Goal: Task Accomplishment & Management: Use online tool/utility

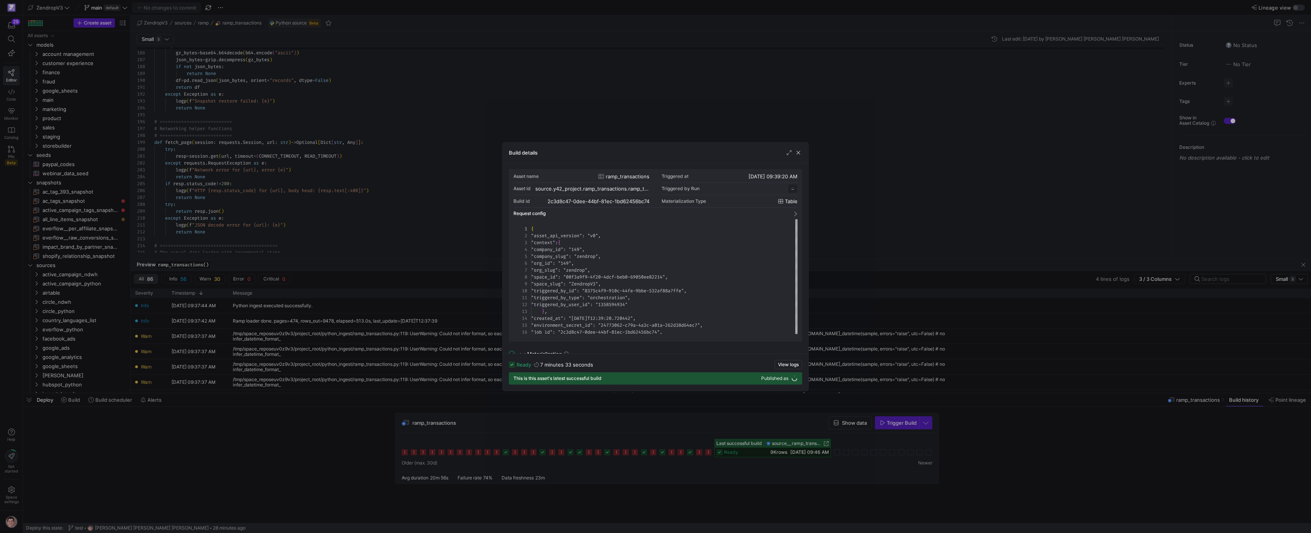
scroll to position [69, 0]
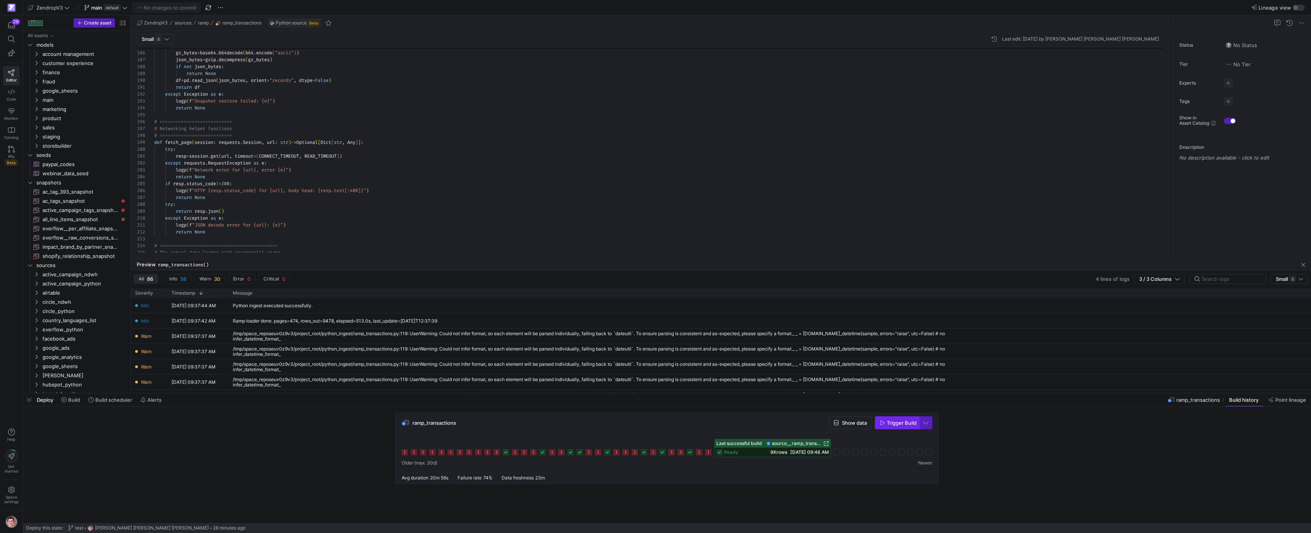
click at [905, 423] on span "Trigger Build" at bounding box center [902, 423] width 30 height 6
click at [838, 453] on icon at bounding box center [837, 452] width 6 height 6
click at [606, 210] on div "# The actual data loader with incremental state # =============================…" at bounding box center [661, 324] width 1015 height 3113
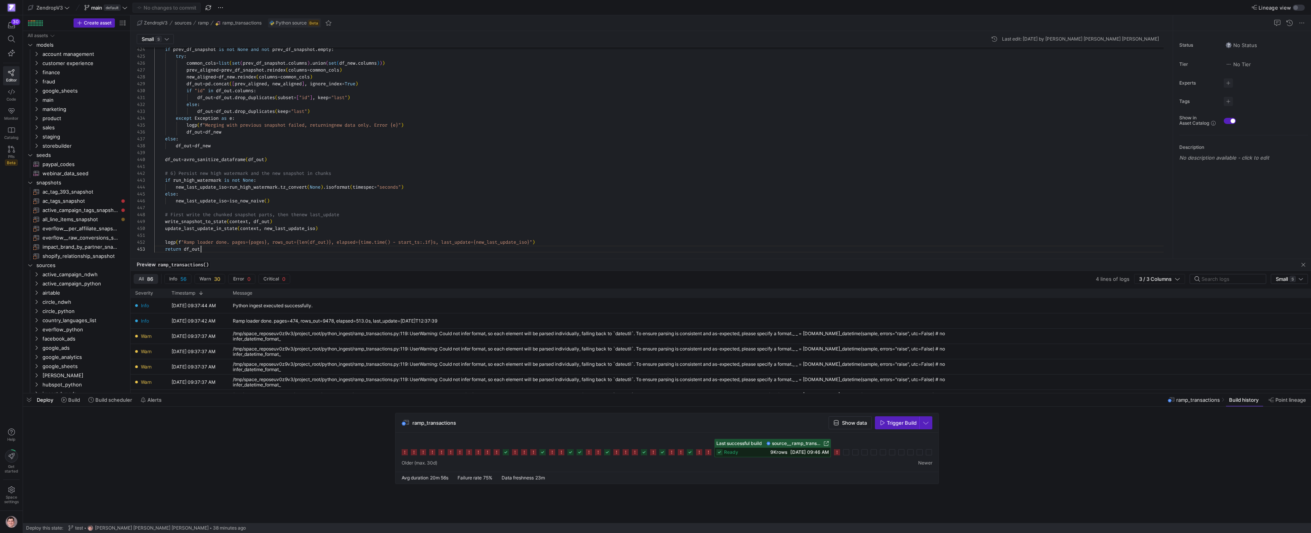
scroll to position [14, 47]
click at [172, 11] on span "button" at bounding box center [166, 7] width 67 height 9
click at [165, 34] on div "Small S Last edit: [DATE] by [PERSON_NAME] [PERSON_NAME] [PERSON_NAME] 424 425 …" at bounding box center [650, 145] width 1039 height 228
click at [165, 39] on div "Small S" at bounding box center [155, 39] width 27 height 6
click at [162, 64] on span "Large L" at bounding box center [155, 64] width 31 height 6
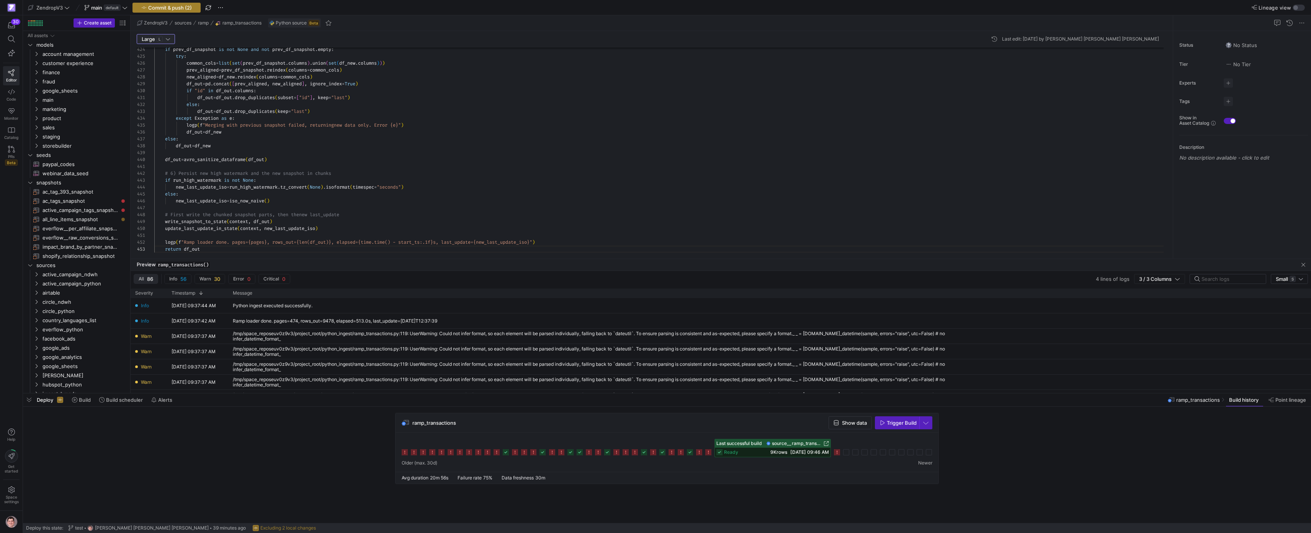
click at [175, 9] on span "Commit & push (2)" at bounding box center [170, 8] width 44 height 6
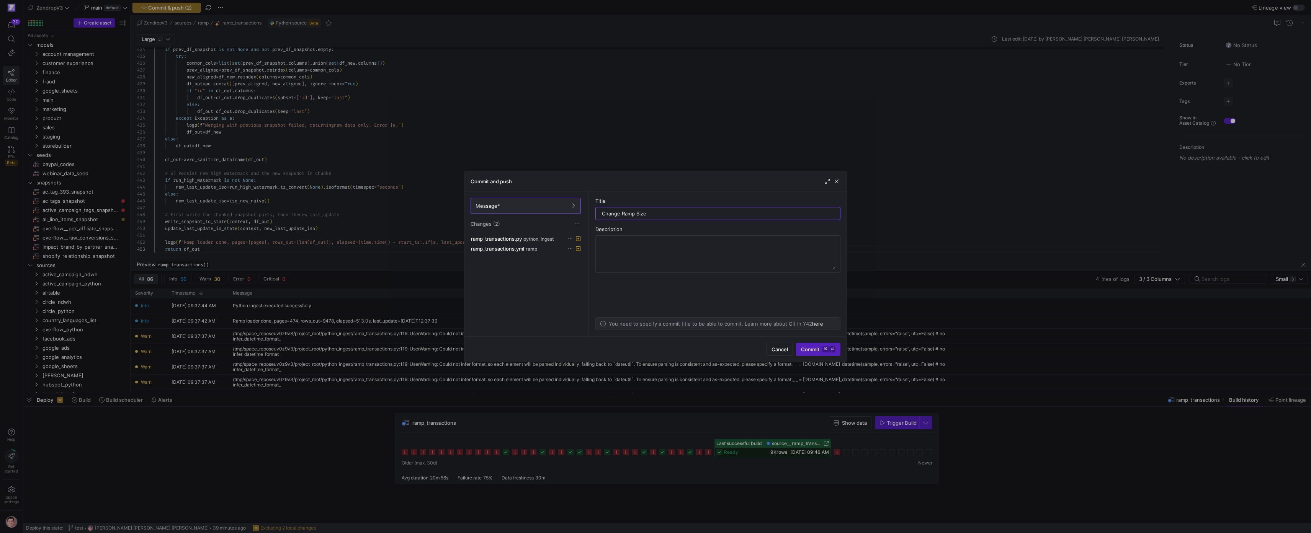
type input "Change Ramp Size"
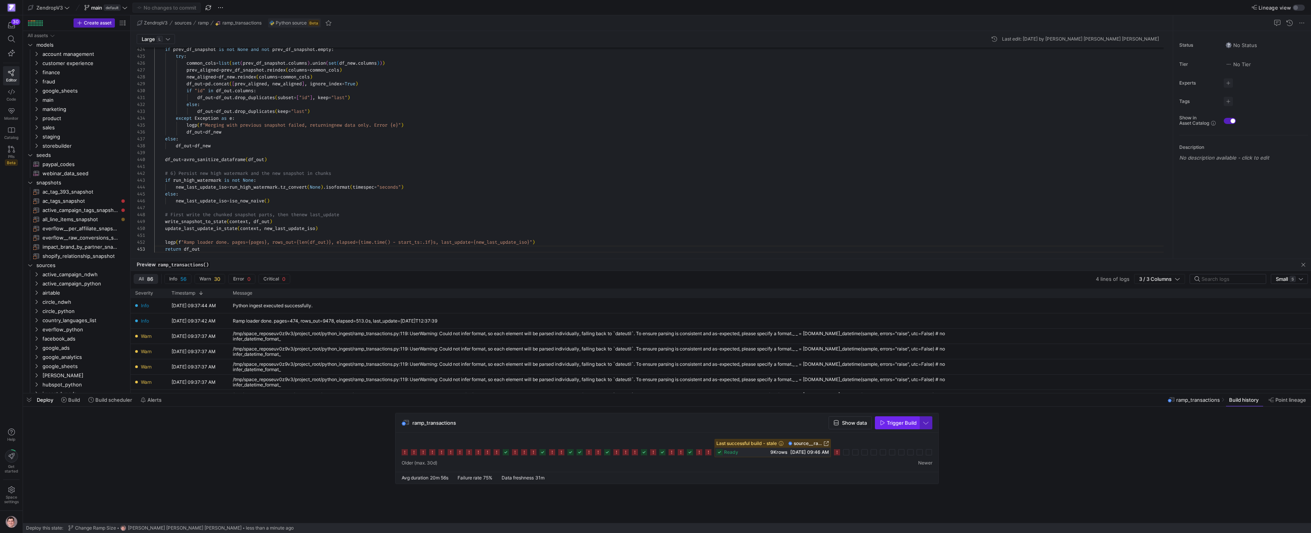
click at [899, 429] on button "Trigger Build" at bounding box center [897, 423] width 44 height 13
click at [848, 454] on rect at bounding box center [846, 452] width 6 height 6
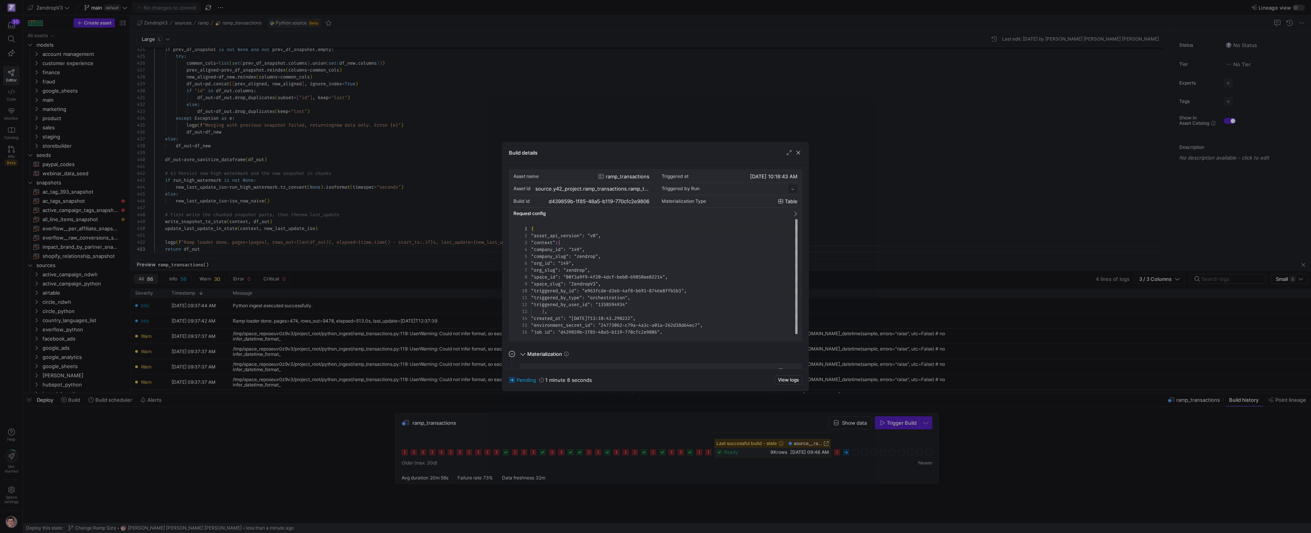
scroll to position [69, 0]
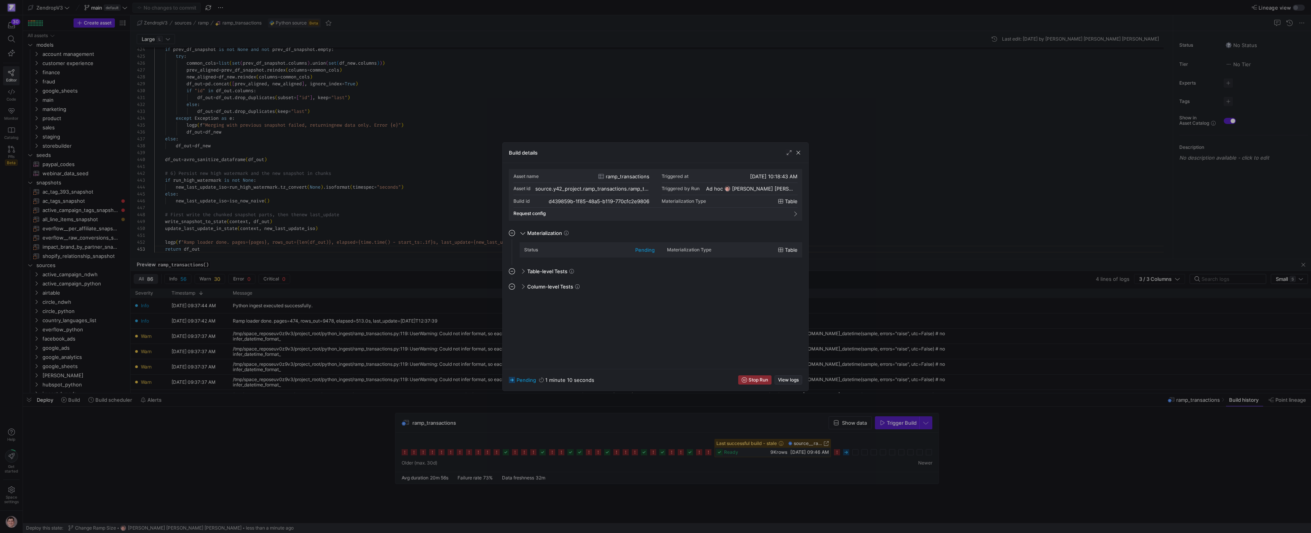
click at [785, 380] on span "View logs" at bounding box center [788, 379] width 21 height 5
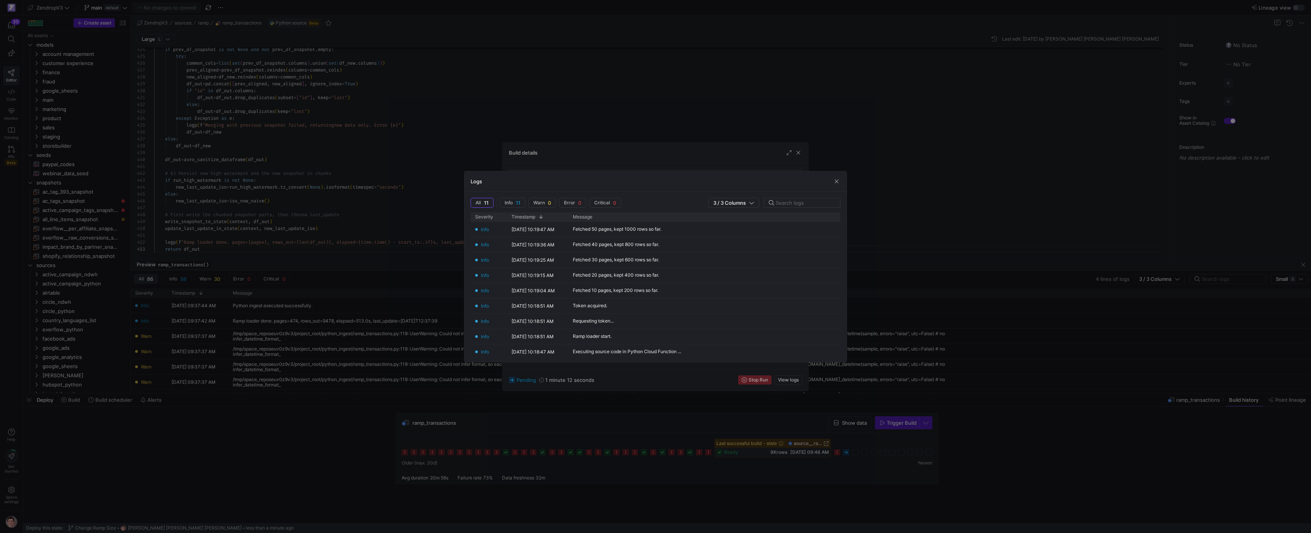
click at [354, 392] on div at bounding box center [655, 266] width 1311 height 533
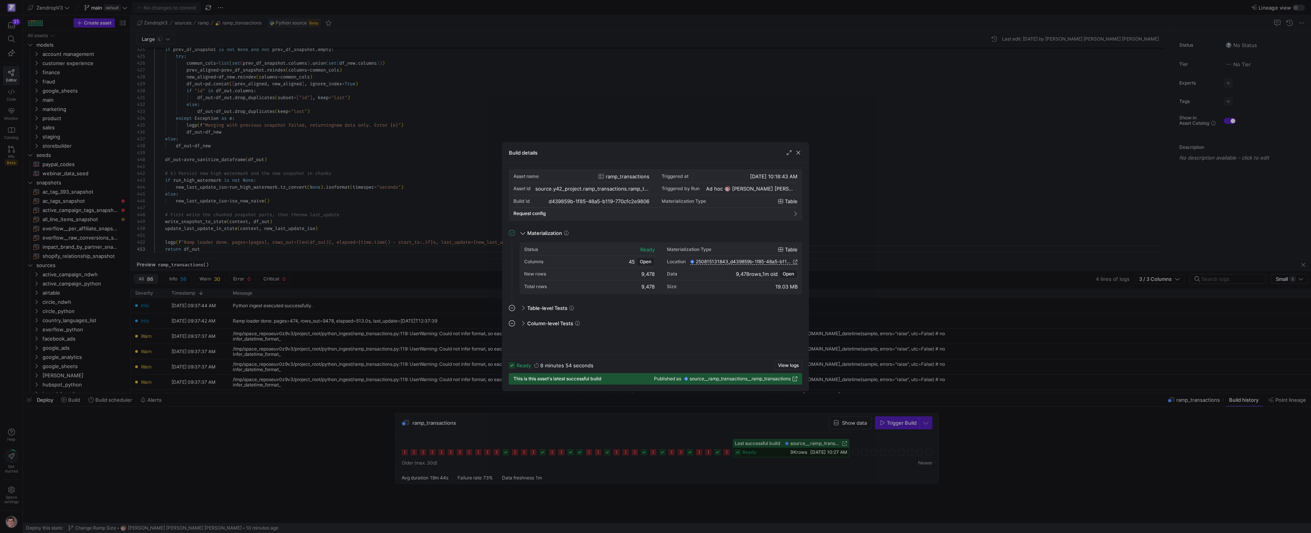
drag, startPoint x: 1017, startPoint y: 388, endPoint x: 953, endPoint y: 394, distance: 64.2
click at [1017, 388] on div at bounding box center [655, 266] width 1311 height 533
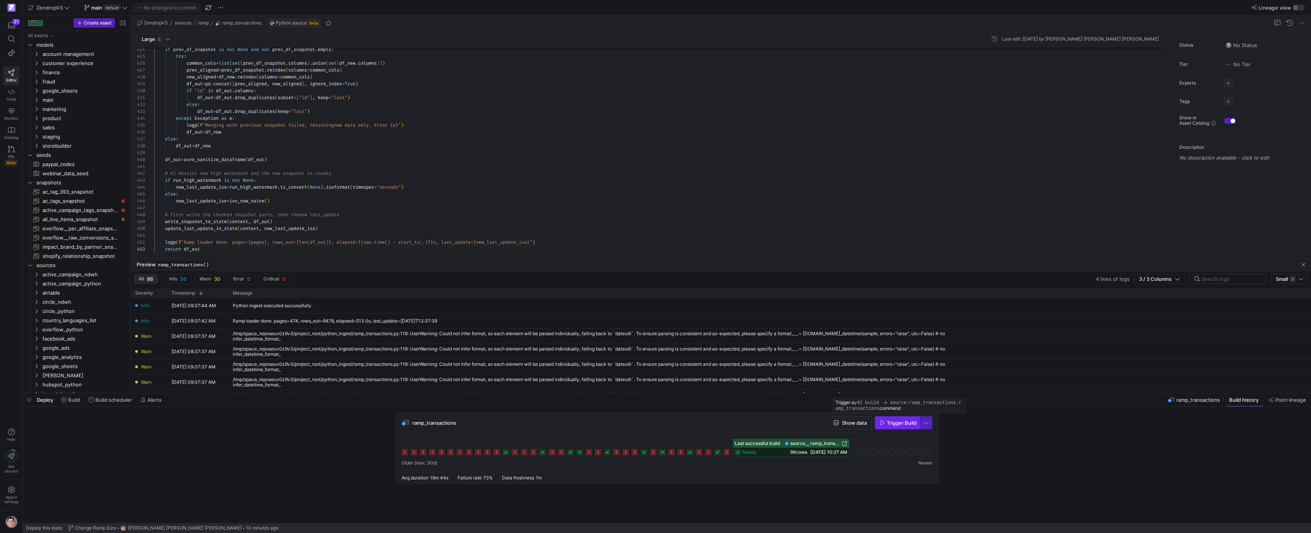
click at [889, 423] on span "Trigger Build" at bounding box center [902, 423] width 30 height 6
click at [800, 452] on span "9K rows" at bounding box center [798, 452] width 17 height 6
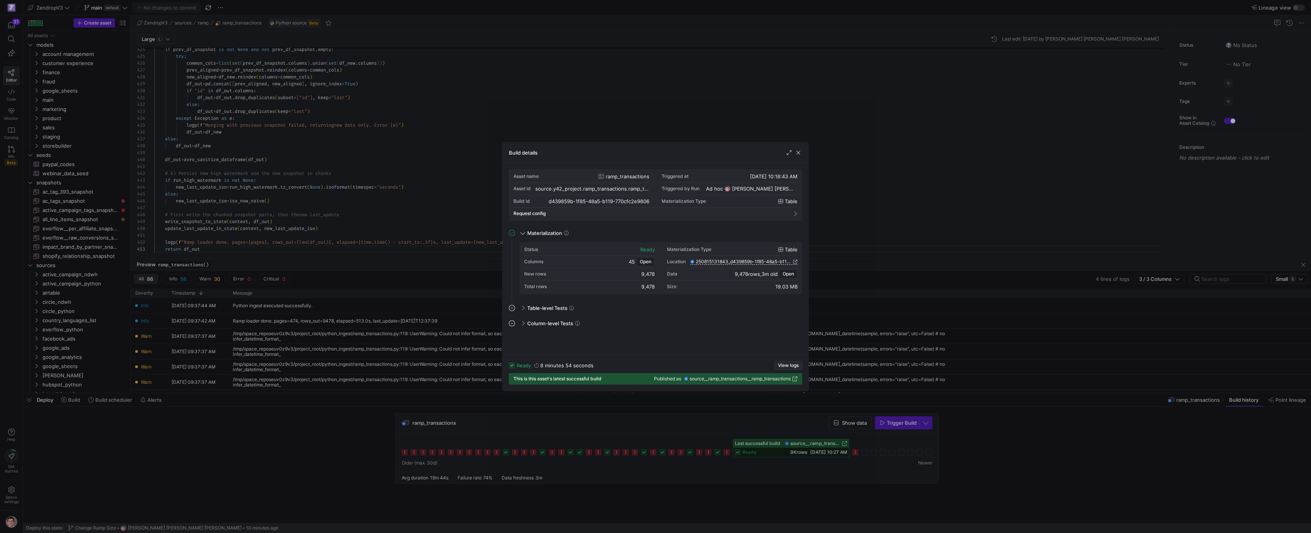
click at [779, 366] on span "View logs" at bounding box center [788, 365] width 21 height 5
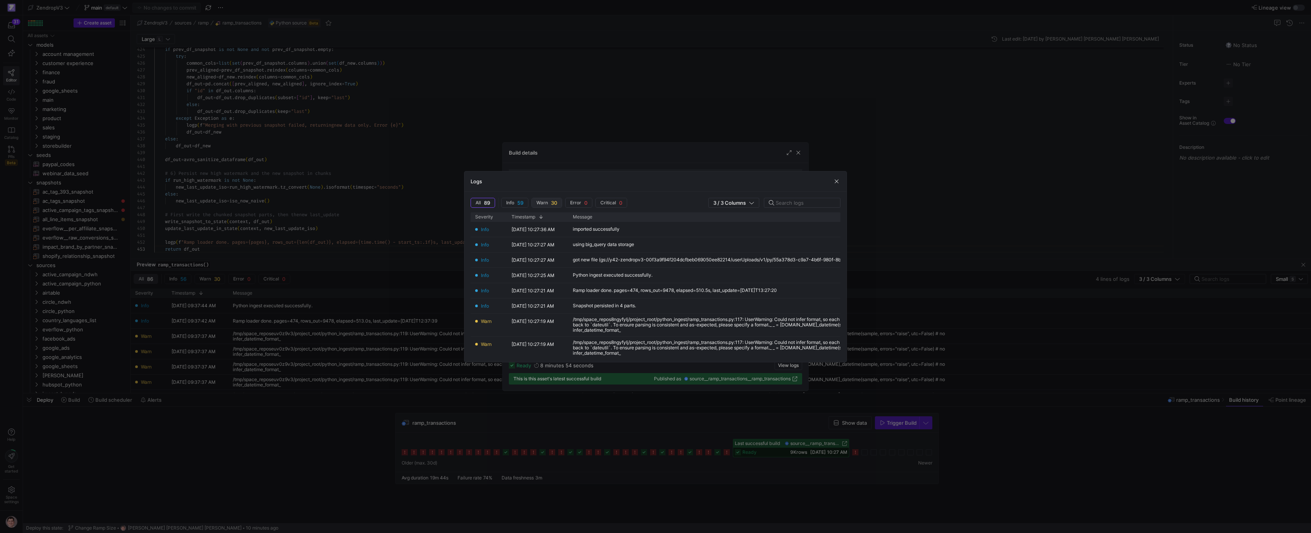
click at [553, 204] on span "30" at bounding box center [554, 203] width 6 height 6
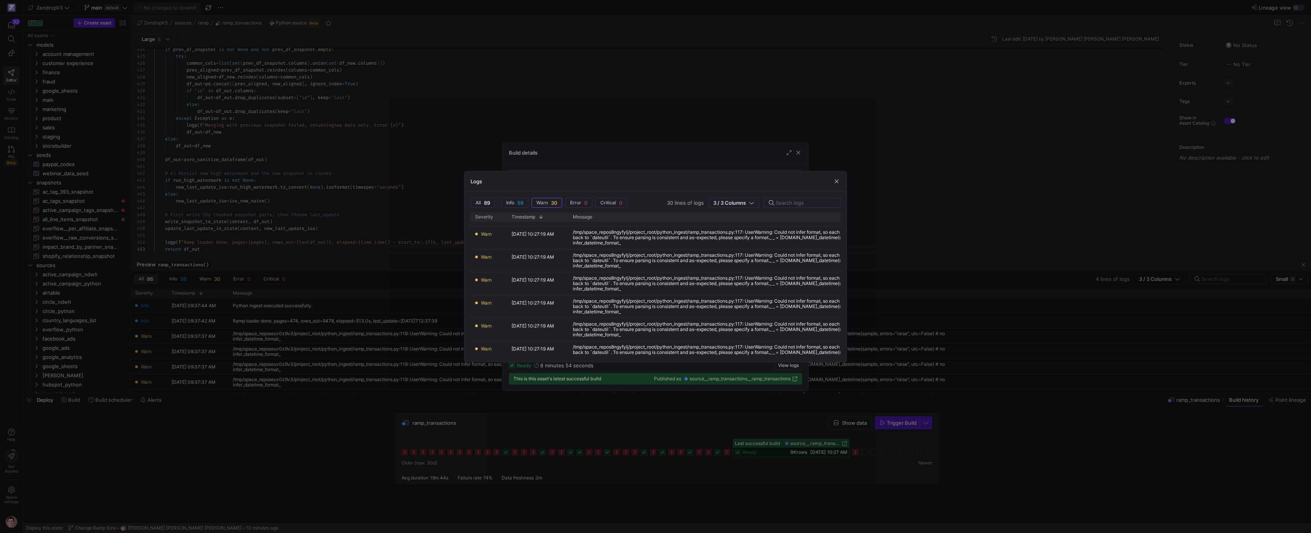
scroll to position [0, 0]
click at [759, 400] on div at bounding box center [655, 266] width 1311 height 533
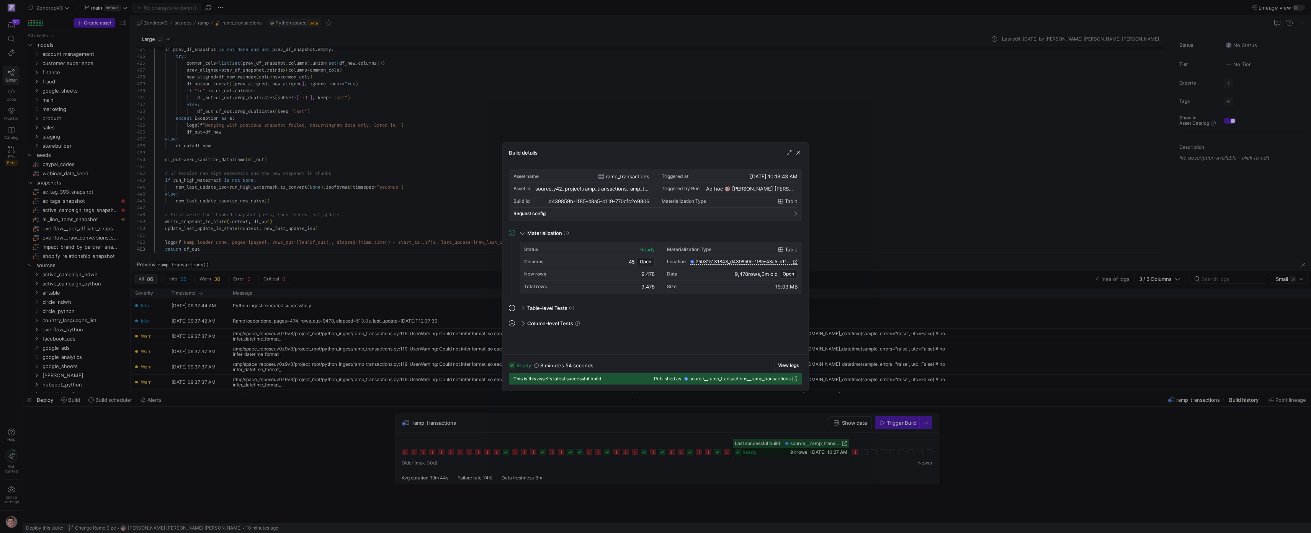
click at [760, 401] on div at bounding box center [655, 266] width 1311 height 533
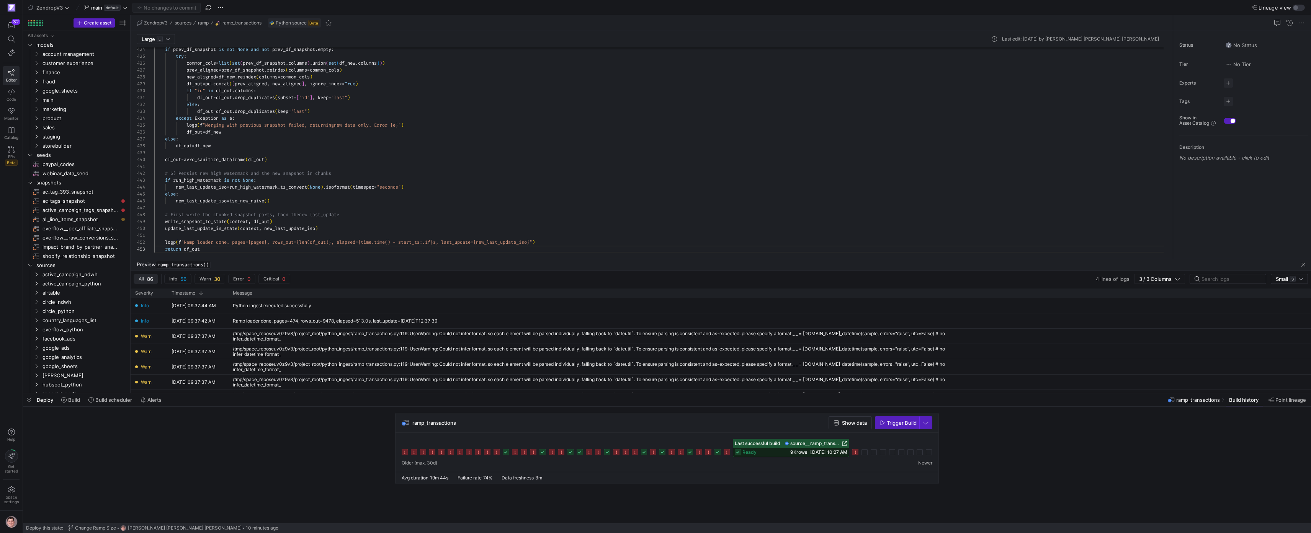
click at [860, 456] on div at bounding box center [667, 448] width 531 height 18
click at [858, 454] on icon at bounding box center [855, 452] width 6 height 6
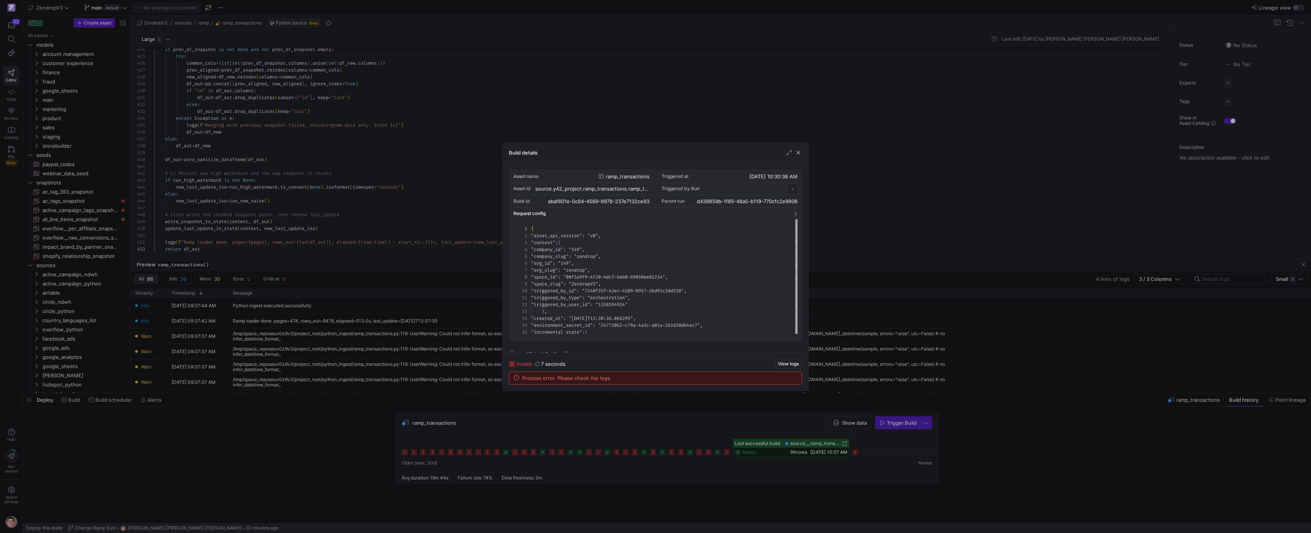
scroll to position [69, 0]
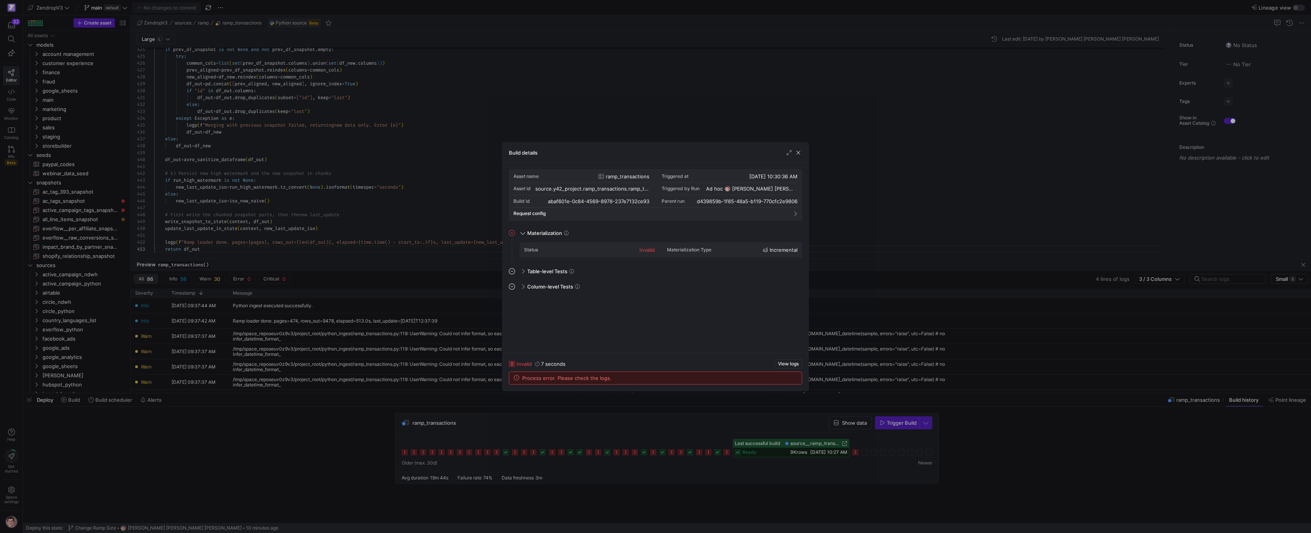
click at [799, 425] on div at bounding box center [655, 266] width 1311 height 533
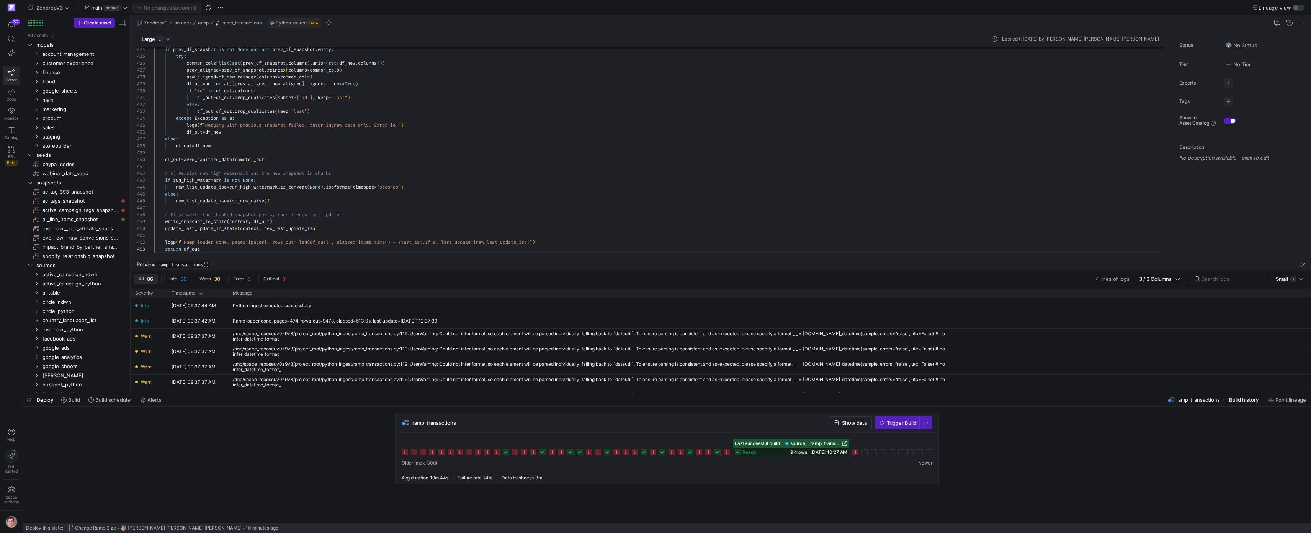
click at [796, 454] on span "9K rows" at bounding box center [798, 452] width 17 height 6
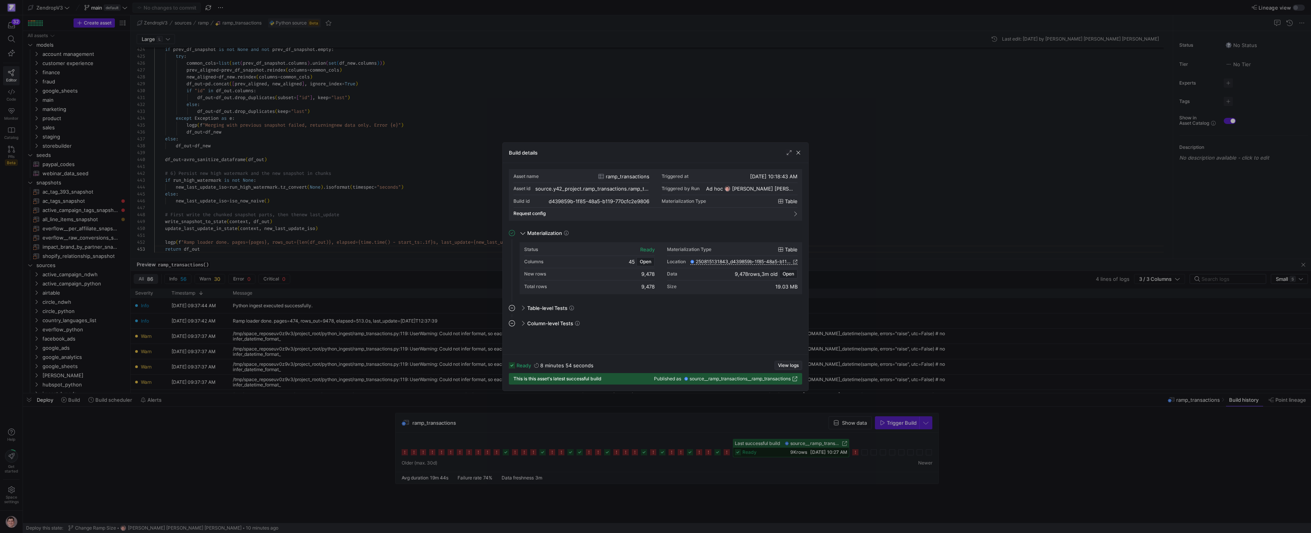
click at [786, 366] on span "View logs" at bounding box center [788, 365] width 21 height 5
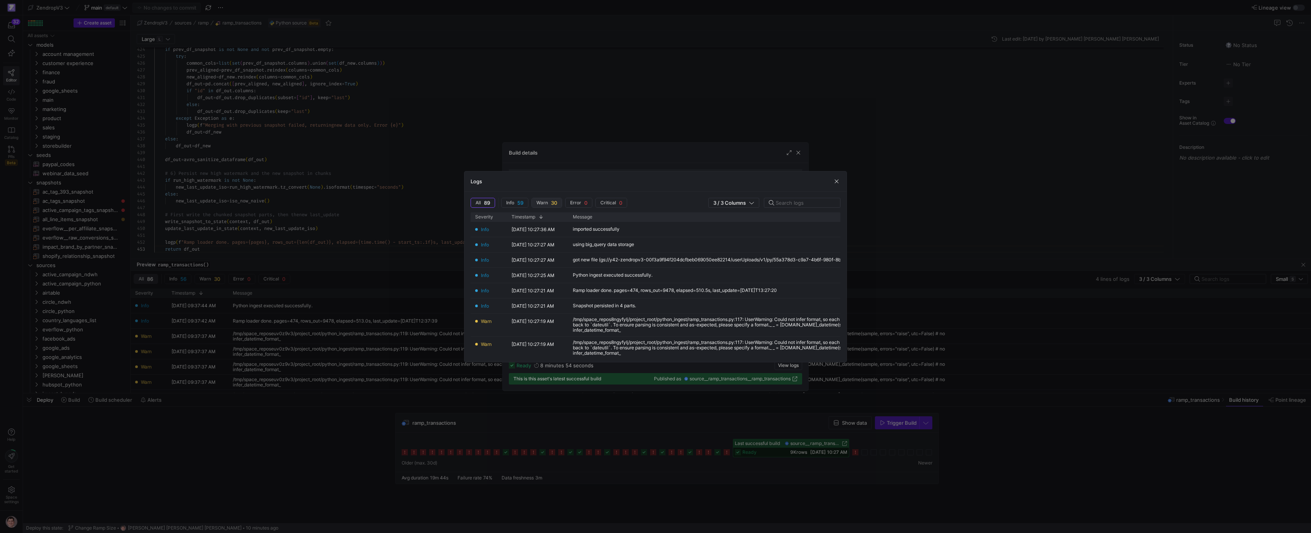
click at [556, 203] on span "30" at bounding box center [554, 203] width 6 height 6
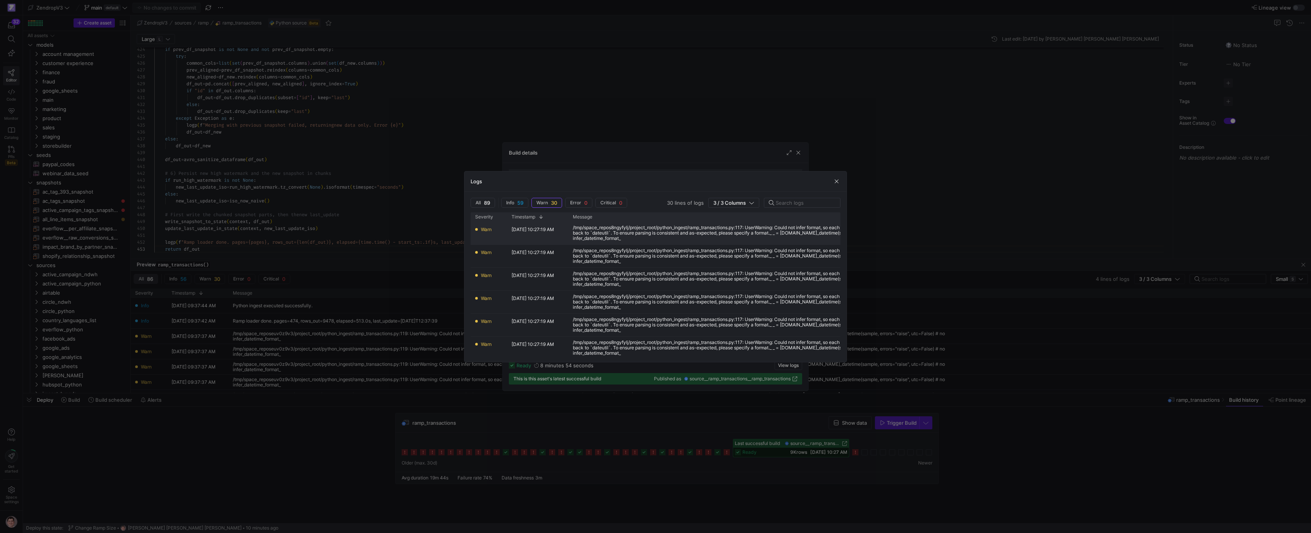
click at [637, 236] on div "/tmp/space_repos8ngyfylj/project_root/python_ingest/ramp_transactions.py:117: U…" at bounding box center [757, 233] width 368 height 16
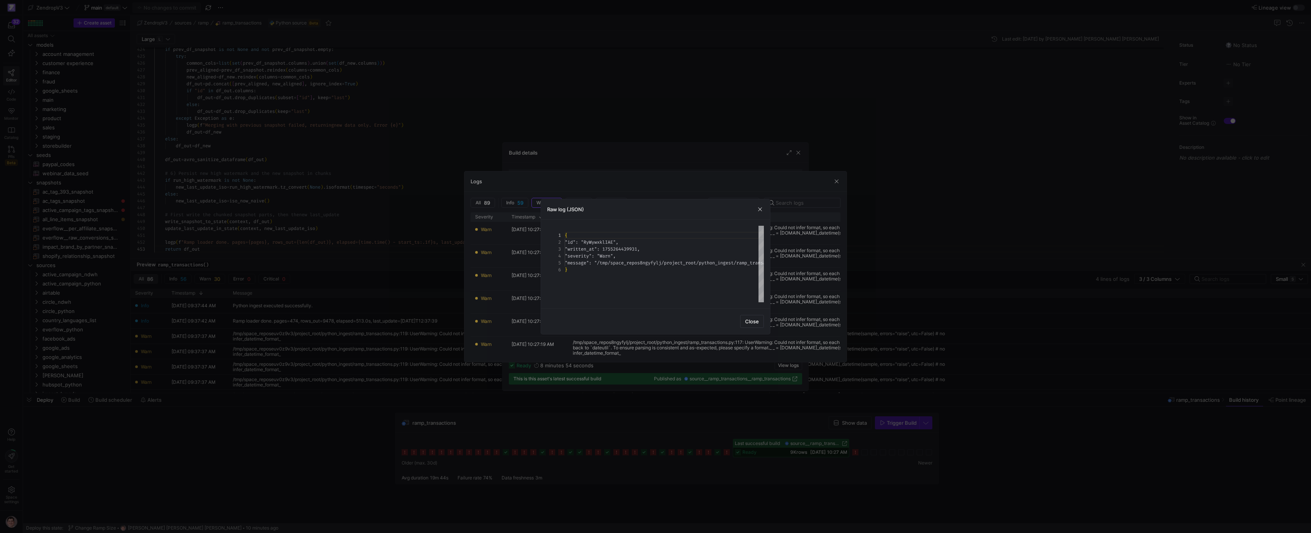
scroll to position [34, 0]
click at [638, 249] on div "{ "id": "RyWywxklIAE", "written_at": 1755264439931, "severity": "Warn", "messag…" at bounding box center [1076, 264] width 1022 height 77
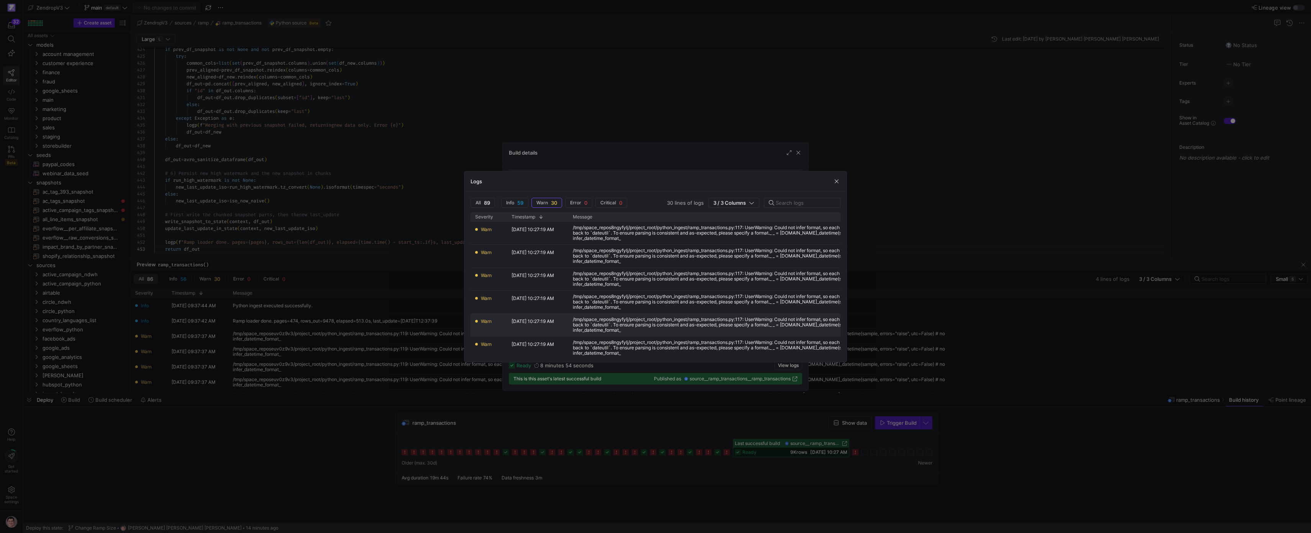
click at [707, 326] on div "/tmp/space_repos8ngyfylj/project_root/python_ingest/ramp_transactions.py:117: U…" at bounding box center [757, 325] width 368 height 16
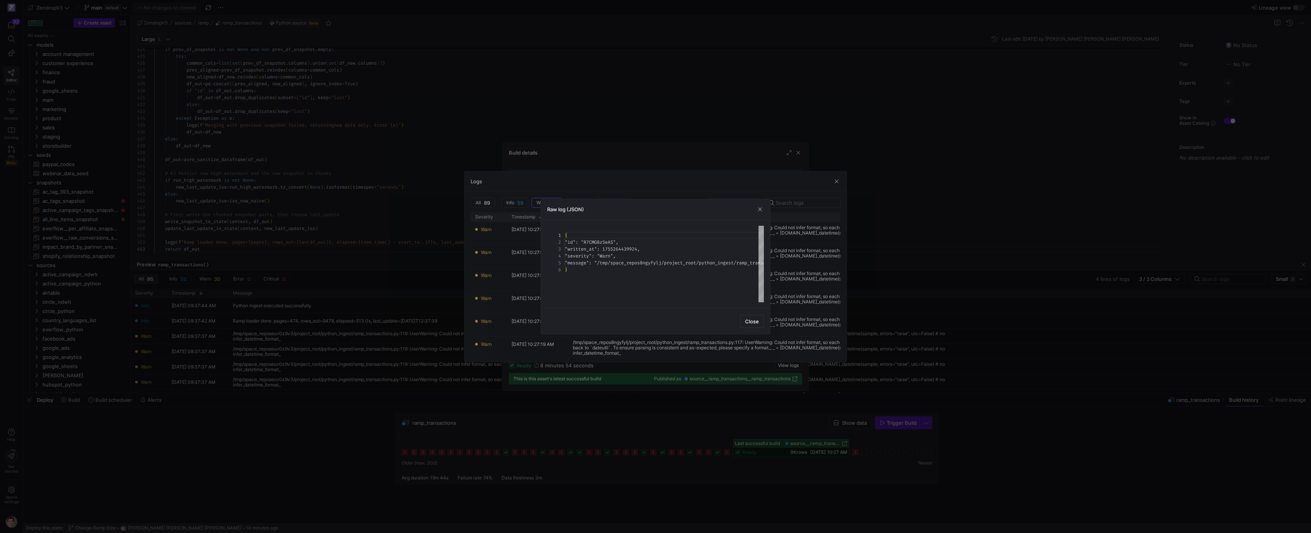
scroll to position [34, 0]
click at [667, 253] on div "{ "id": "R7CMG8zSeAS", "written_at": 1755264439924, "severity": "Warn", "messag…" at bounding box center [1076, 264] width 1022 height 77
click at [693, 265] on div "{ "id" : "R7CMG8zSeAS" , "written_at" : 1755264439924 , "severity" : "Warn" , "…" at bounding box center [1076, 264] width 1022 height 77
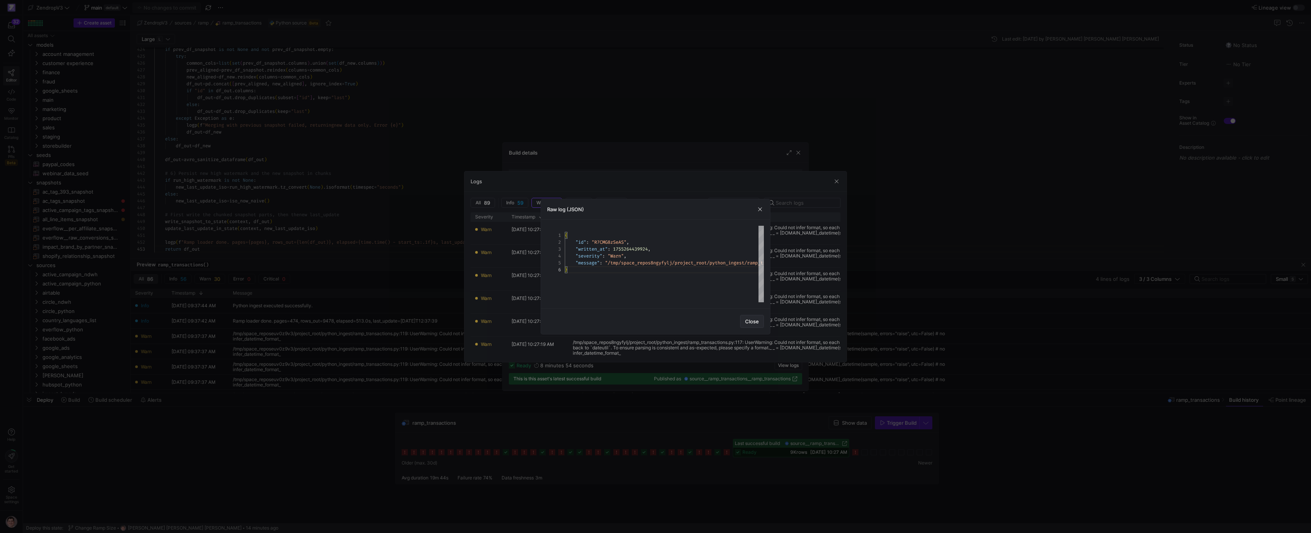
click at [748, 319] on span "Close" at bounding box center [752, 322] width 14 height 6
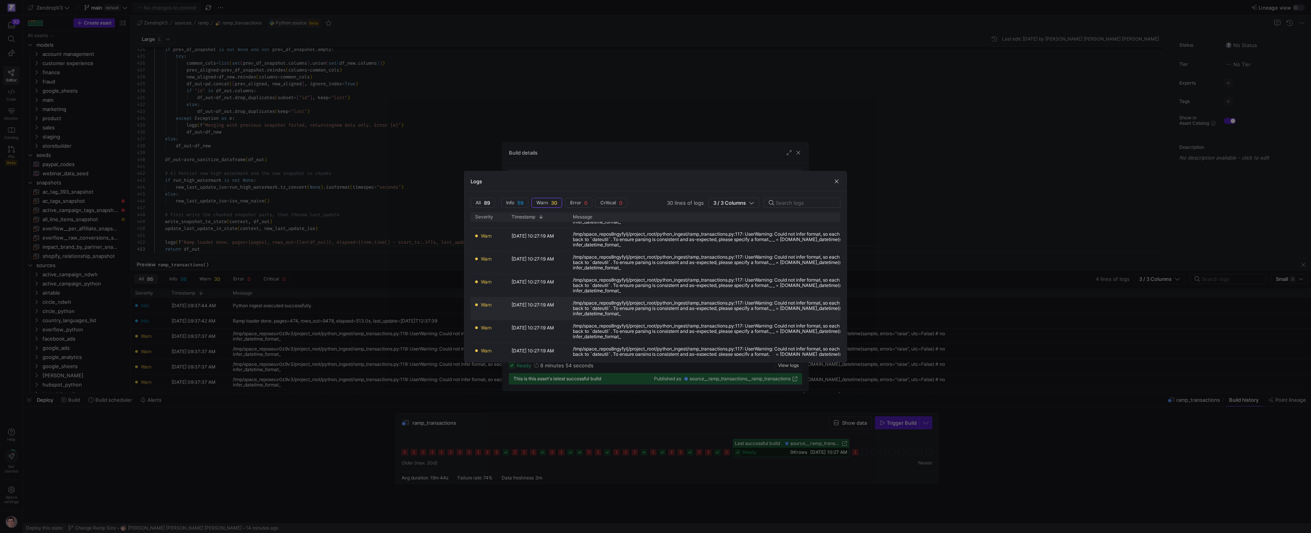
scroll to position [438, 0]
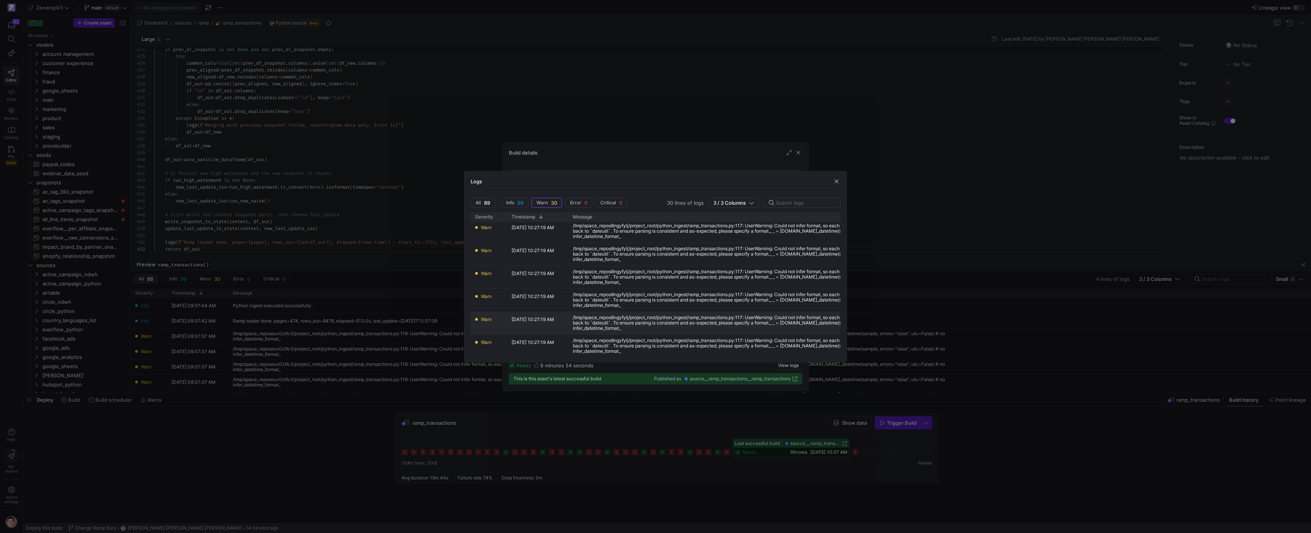
click at [689, 322] on div "/tmp/space_repos8ngyfylj/project_root/python_ingest/ramp_transactions.py:117: U…" at bounding box center [757, 323] width 368 height 16
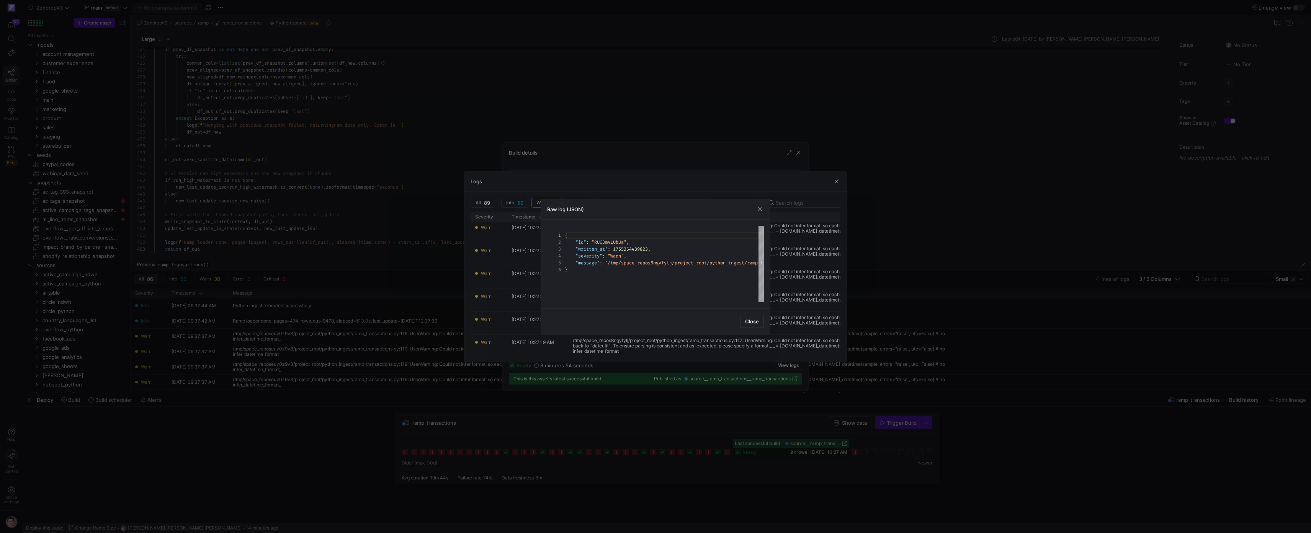
scroll to position [34, 0]
click at [669, 261] on div "{ "id" : "RUC3m4LUbUa" , "written_at" : 1755264439823 , "severity" : "Warn" , "…" at bounding box center [1076, 264] width 1022 height 77
click at [346, 297] on div at bounding box center [655, 266] width 1311 height 533
click at [345, 297] on div at bounding box center [655, 266] width 1311 height 533
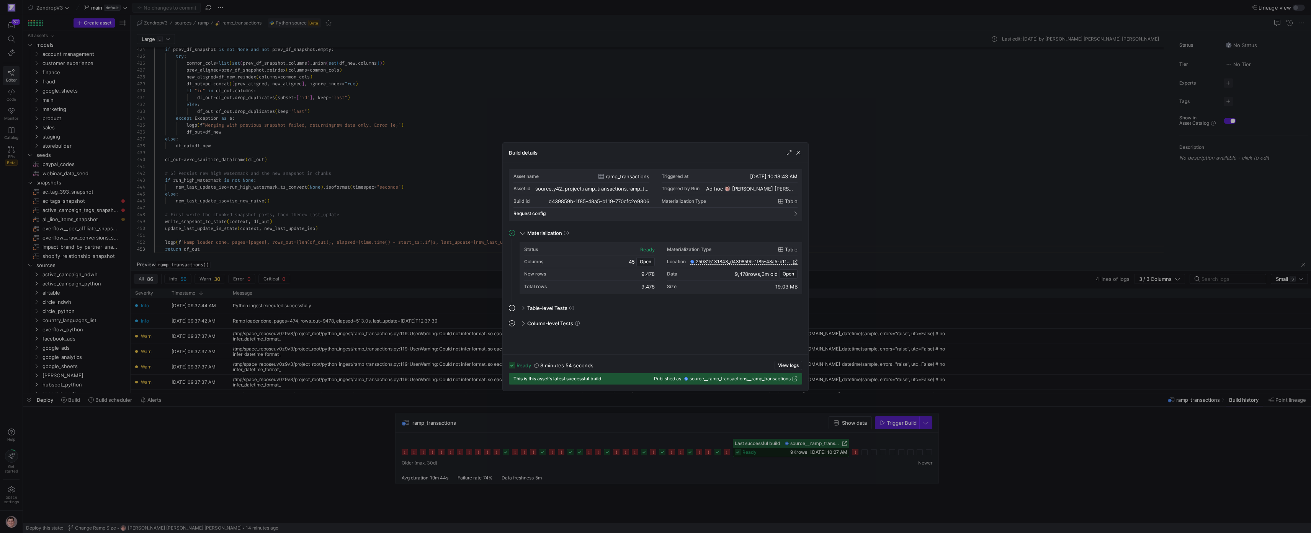
click at [395, 191] on div at bounding box center [655, 266] width 1311 height 533
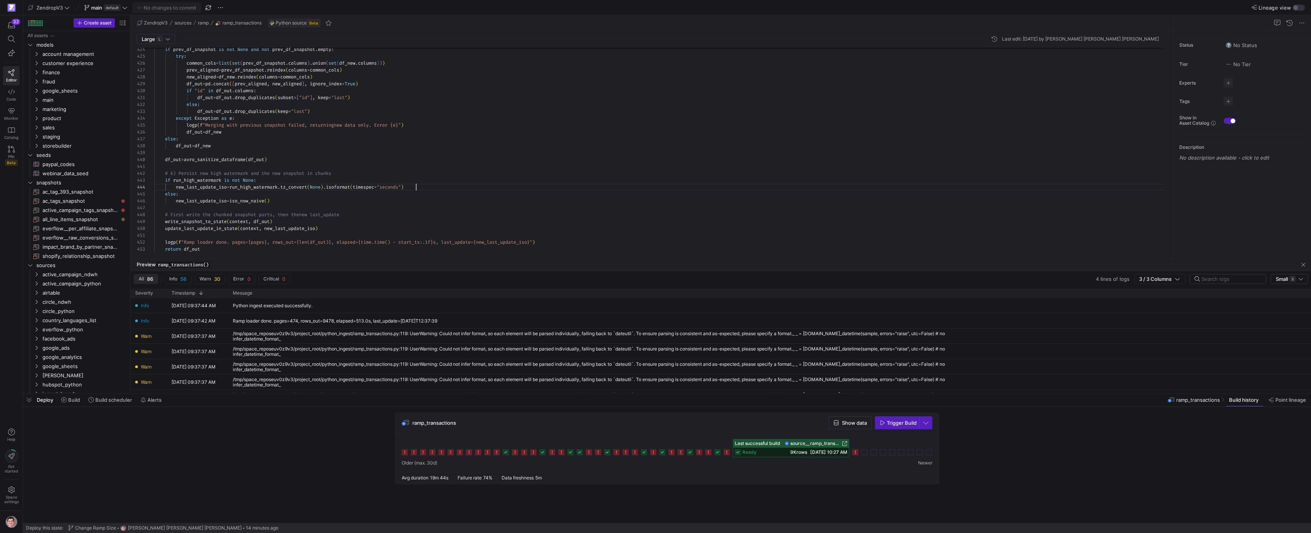
click at [178, 10] on span "Commit & push (1)" at bounding box center [170, 8] width 43 height 6
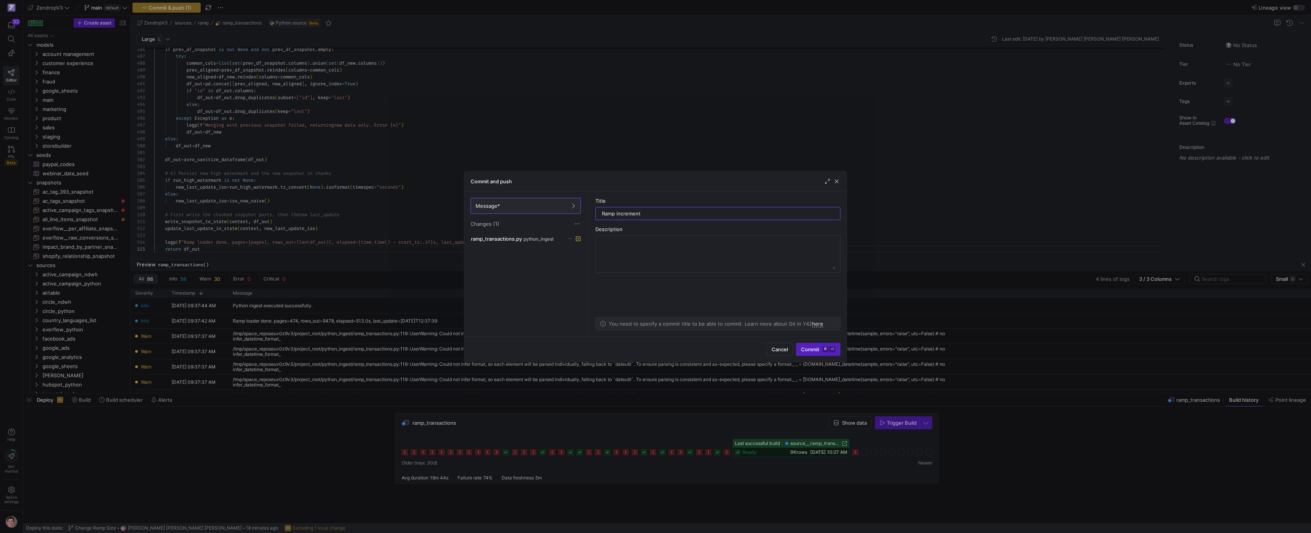
type input "Ramp increment"
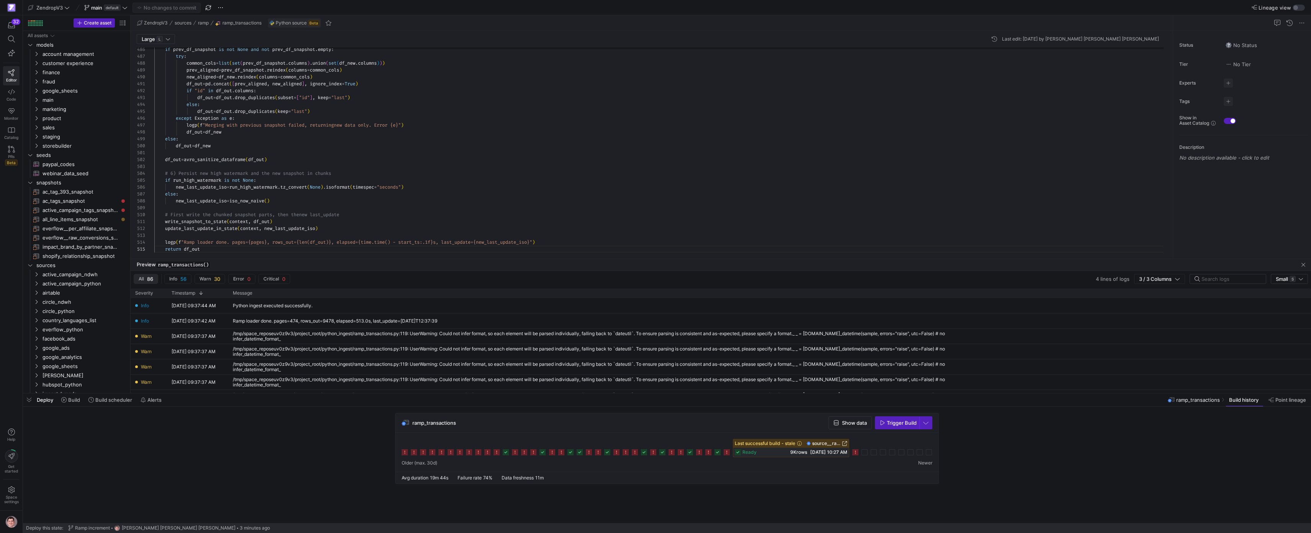
click at [910, 430] on div "ramp_transactions Show data Trigger Build" at bounding box center [666, 423] width 543 height 20
click at [910, 426] on span "Trigger Build" at bounding box center [902, 423] width 30 height 6
click at [901, 425] on span "Trigger Build" at bounding box center [902, 423] width 30 height 6
click at [877, 453] on icon at bounding box center [874, 452] width 6 height 6
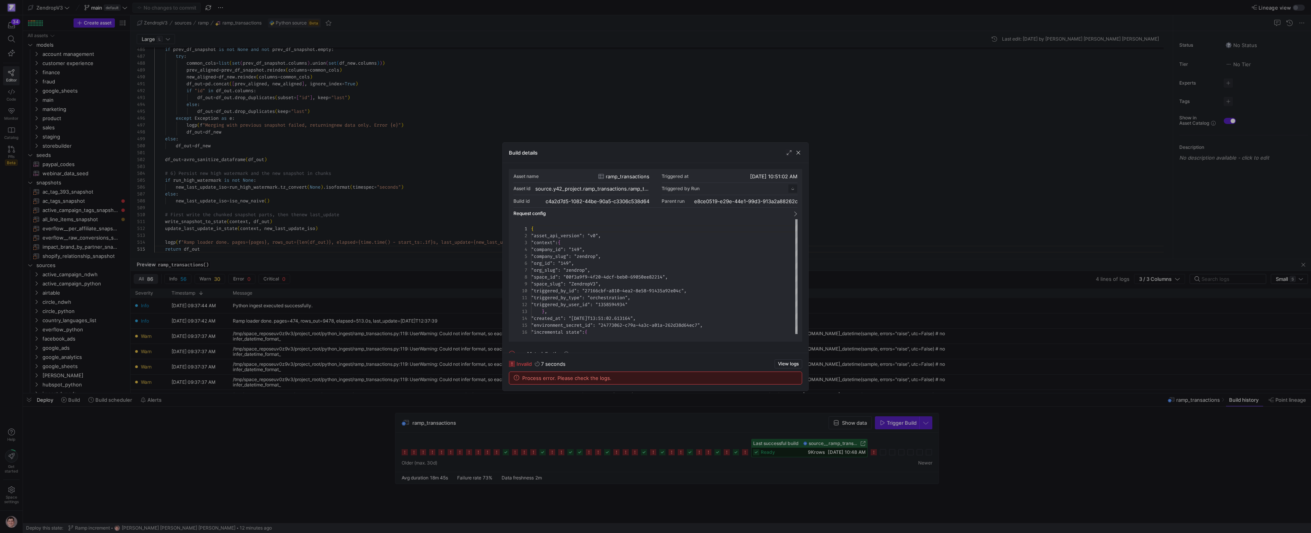
scroll to position [69, 0]
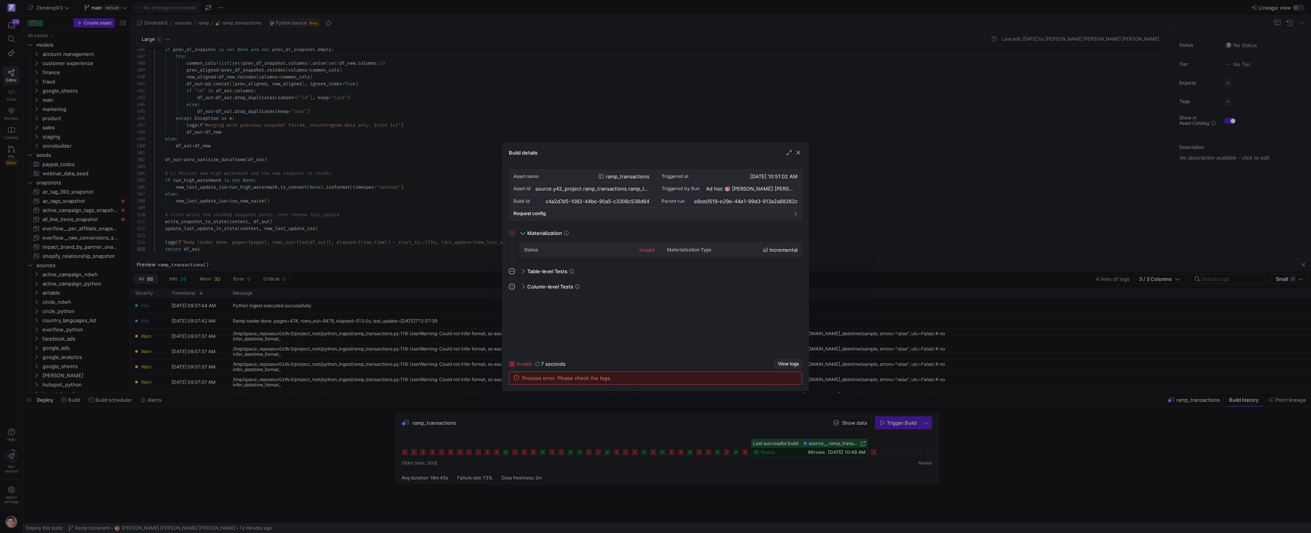
click at [784, 366] on span "View logs" at bounding box center [788, 363] width 21 height 5
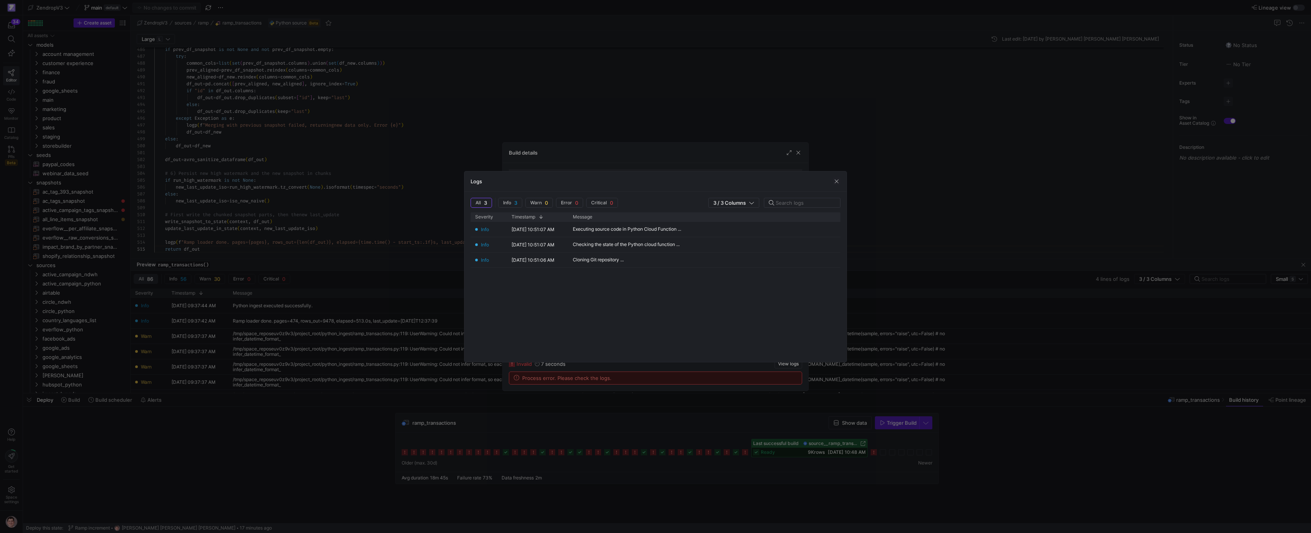
click at [480, 136] on div at bounding box center [655, 266] width 1311 height 533
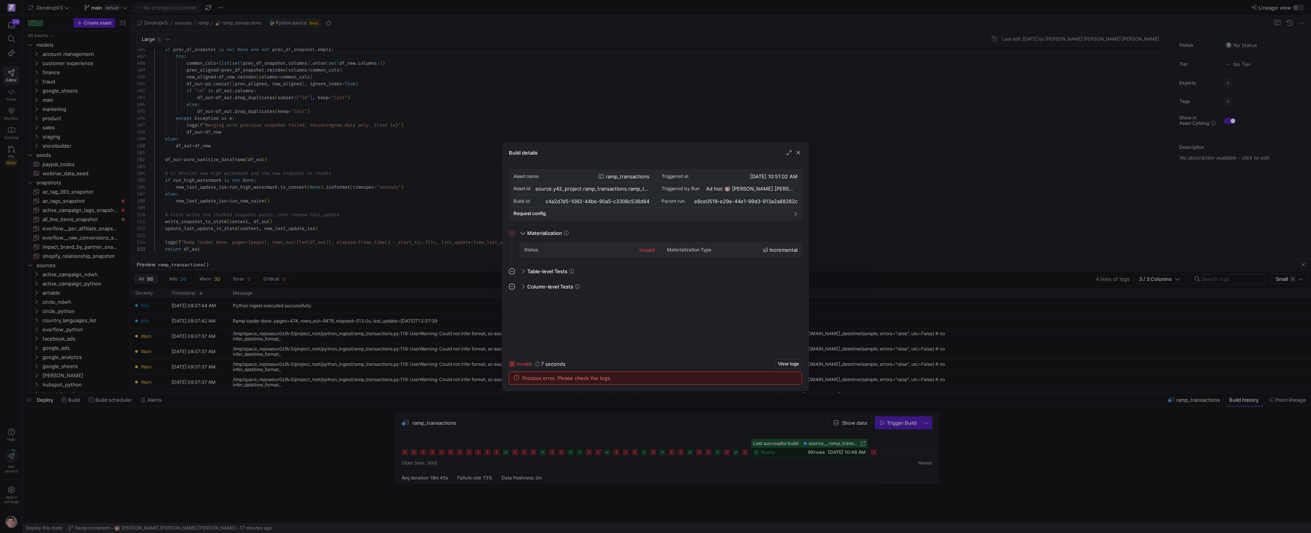
drag, startPoint x: 487, startPoint y: 131, endPoint x: 475, endPoint y: 134, distance: 12.5
click at [487, 131] on div at bounding box center [655, 266] width 1311 height 533
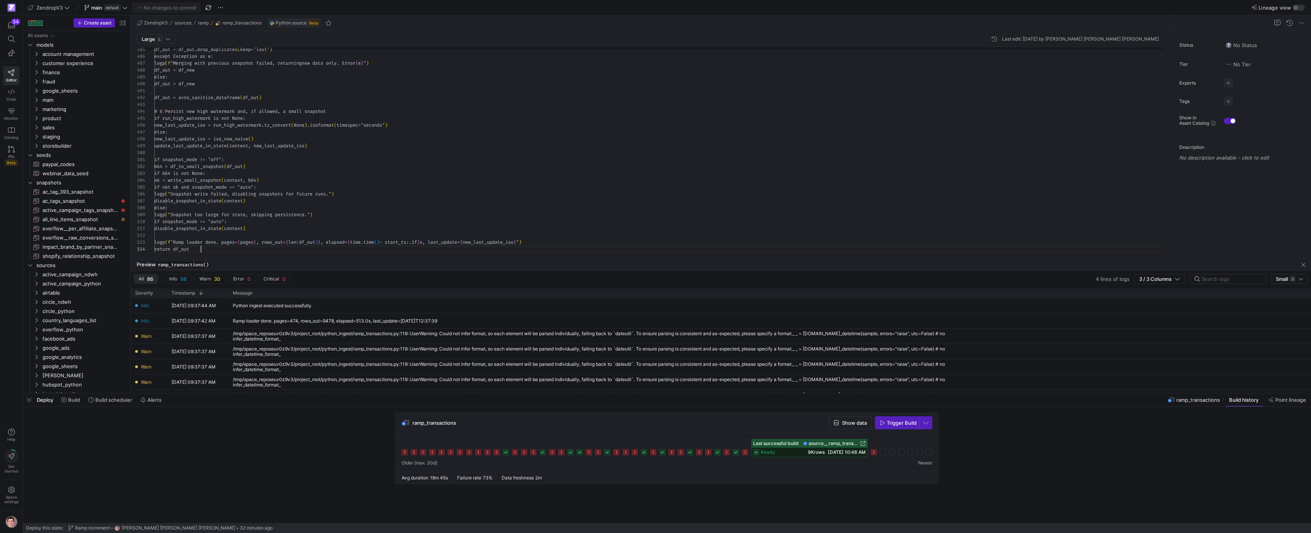
scroll to position [21, 47]
click at [165, 6] on span "Commit & push (1)" at bounding box center [170, 8] width 43 height 6
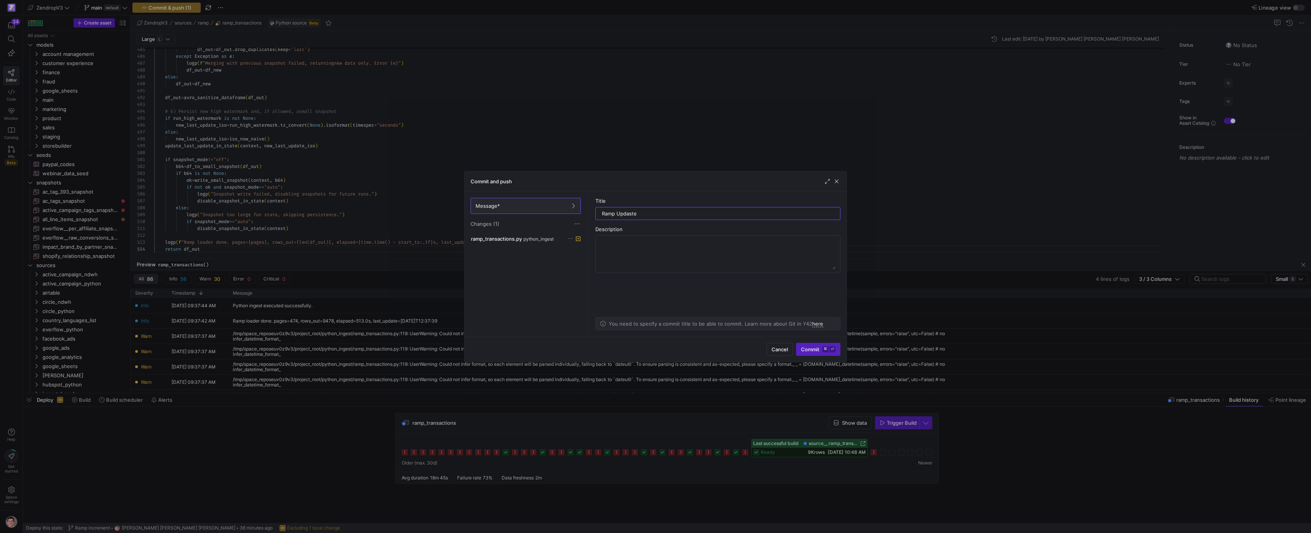
type input "Ramp Updaste"
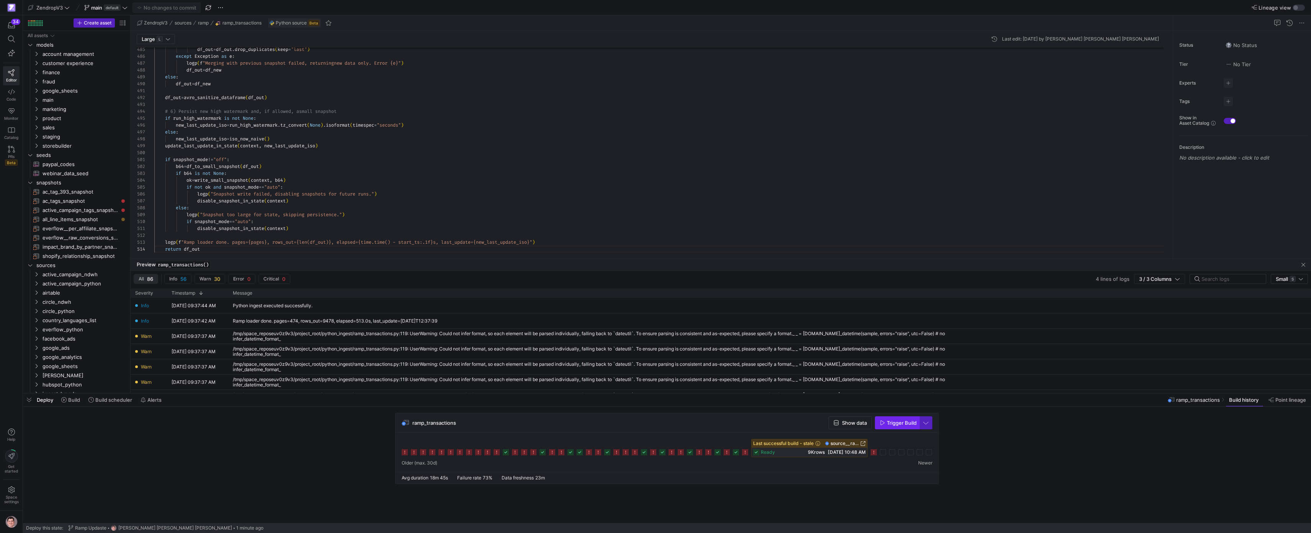
click at [902, 426] on span "Trigger Build" at bounding box center [902, 423] width 30 height 6
